Goal: Find specific page/section: Find specific page/section

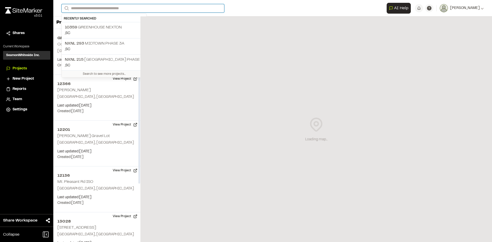
click at [105, 6] on input "Search" at bounding box center [142, 8] width 163 height 8
click at [85, 31] on p ", [GEOGRAPHIC_DATA]" at bounding box center [104, 33] width 78 height 6
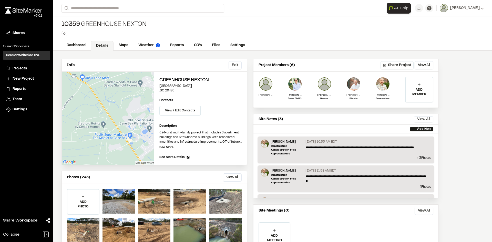
scroll to position [27, 0]
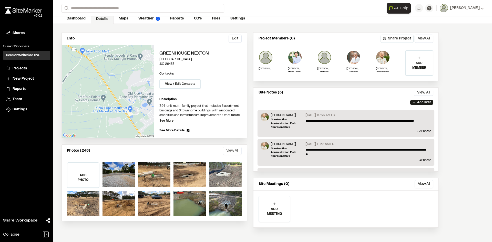
click at [230, 150] on button "View All" at bounding box center [232, 151] width 19 height 8
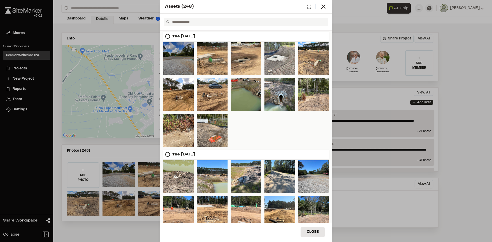
click at [179, 66] on div at bounding box center [178, 58] width 31 height 33
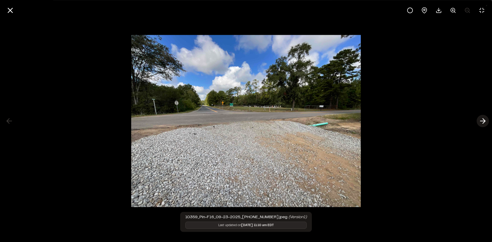
click at [485, 120] on icon at bounding box center [482, 121] width 8 height 9
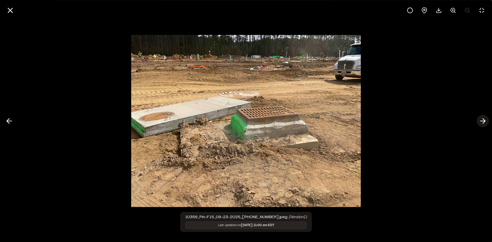
click at [485, 120] on polyline at bounding box center [484, 121] width 2 height 5
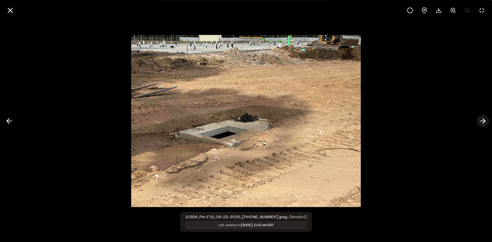
click at [485, 120] on polyline at bounding box center [484, 121] width 2 height 5
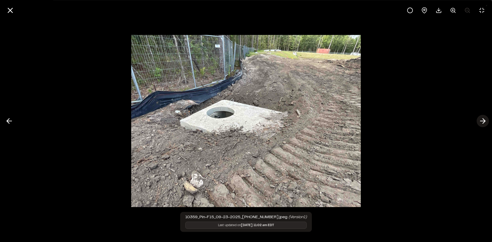
click at [485, 120] on polyline at bounding box center [484, 121] width 2 height 5
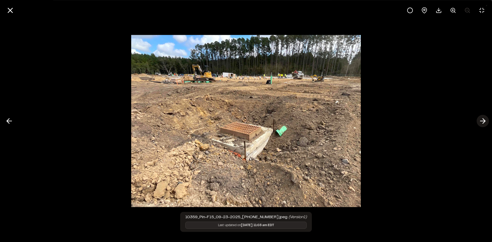
click at [485, 120] on polyline at bounding box center [484, 121] width 2 height 5
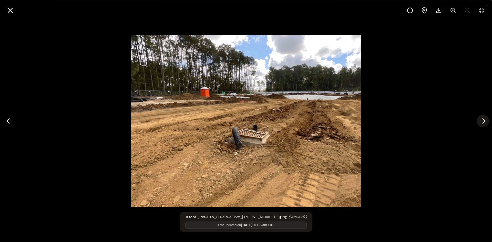
click at [485, 120] on polyline at bounding box center [484, 121] width 2 height 5
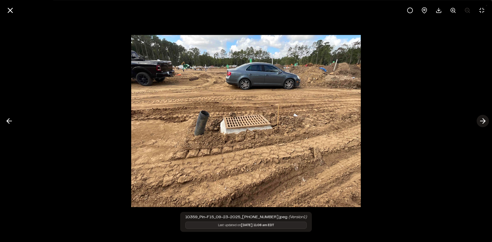
click at [485, 120] on polyline at bounding box center [484, 121] width 2 height 5
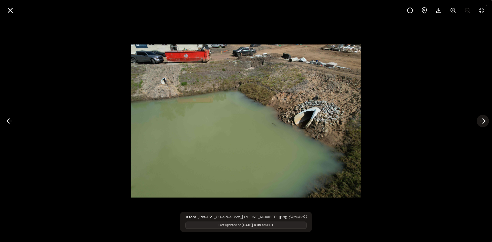
click at [485, 120] on polyline at bounding box center [484, 121] width 2 height 5
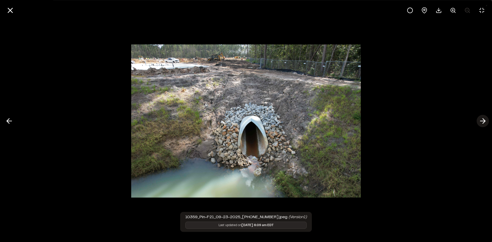
click at [485, 120] on polyline at bounding box center [484, 121] width 2 height 5
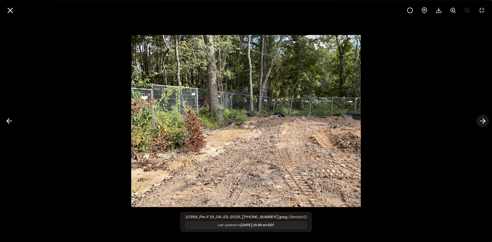
click at [485, 120] on polyline at bounding box center [484, 121] width 2 height 5
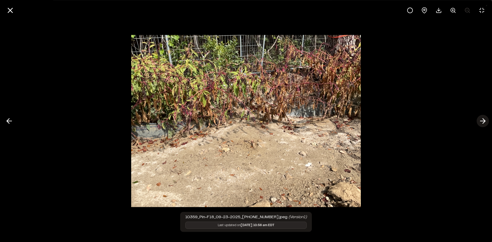
click at [485, 120] on polyline at bounding box center [484, 121] width 2 height 5
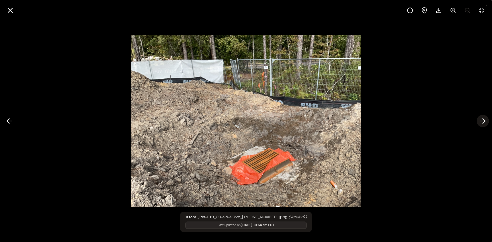
click at [485, 120] on polyline at bounding box center [484, 121] width 2 height 5
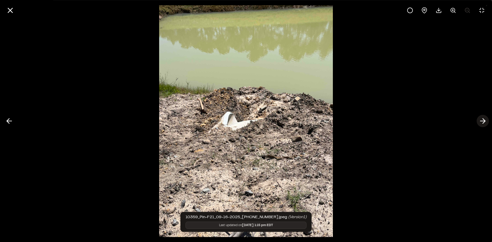
click at [485, 120] on polyline at bounding box center [484, 121] width 2 height 5
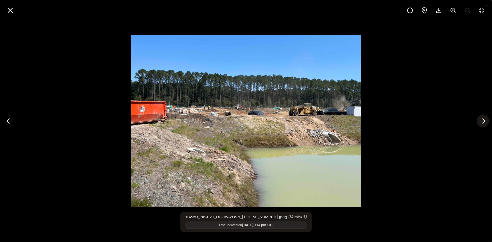
click at [485, 120] on polyline at bounding box center [484, 121] width 2 height 5
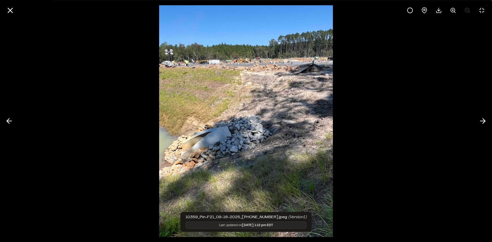
click at [311, 64] on img at bounding box center [246, 121] width 174 height 242
click at [483, 121] on icon at bounding box center [482, 121] width 8 height 9
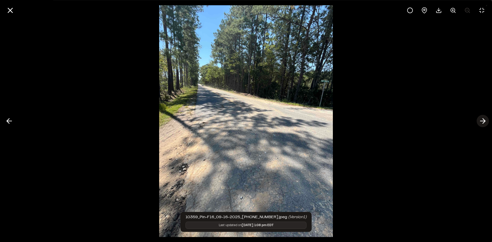
click at [483, 121] on icon at bounding box center [482, 121] width 8 height 9
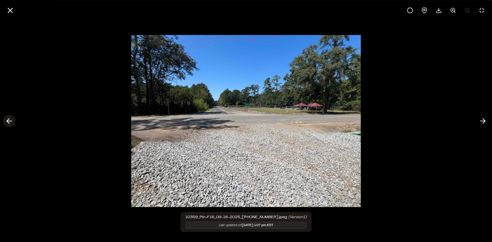
click at [9, 123] on polyline at bounding box center [8, 121] width 2 height 5
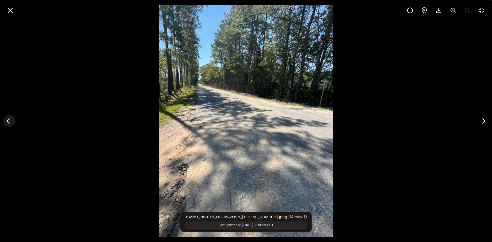
click at [9, 123] on polyline at bounding box center [8, 121] width 2 height 5
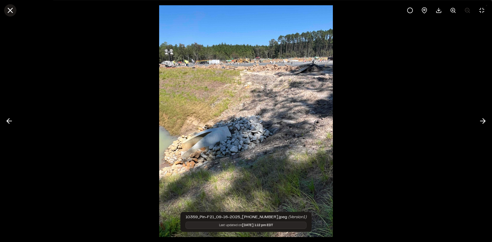
click at [11, 12] on icon at bounding box center [10, 10] width 9 height 9
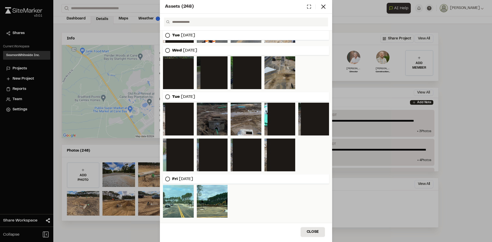
scroll to position [424, 0]
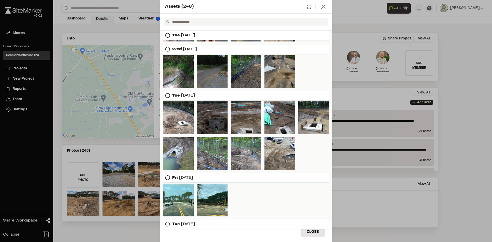
click at [325, 5] on line at bounding box center [323, 7] width 4 height 4
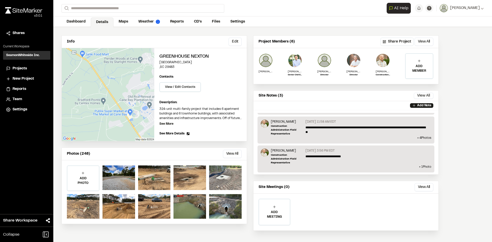
scroll to position [27, 0]
